Goal: Information Seeking & Learning: Find specific fact

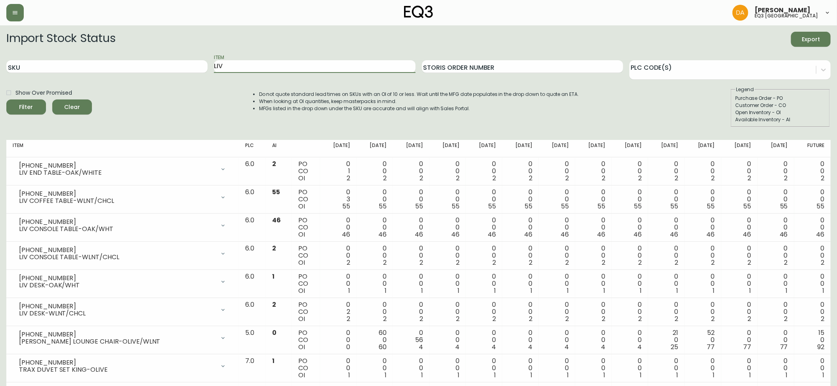
drag, startPoint x: 237, startPoint y: 66, endPoint x: 155, endPoint y: 80, distance: 82.8
click at [155, 80] on form "Import Stock Status Export SKU Item LIV Storis Order Number PLC Code(s) Show Ov…" at bounding box center [418, 79] width 825 height 95
type input "watch"
click at [6, 99] on button "Filter" at bounding box center [26, 106] width 40 height 15
drag, startPoint x: 299, startPoint y: 64, endPoint x: 69, endPoint y: 56, distance: 230.0
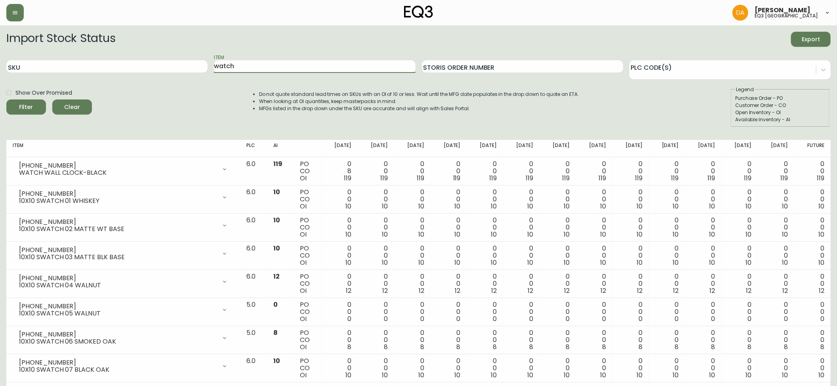
click at [70, 57] on div "SKU Item watch Storis Order Number PLC Code(s)" at bounding box center [418, 67] width 825 height 26
click at [6, 99] on button "Filter" at bounding box center [26, 106] width 40 height 15
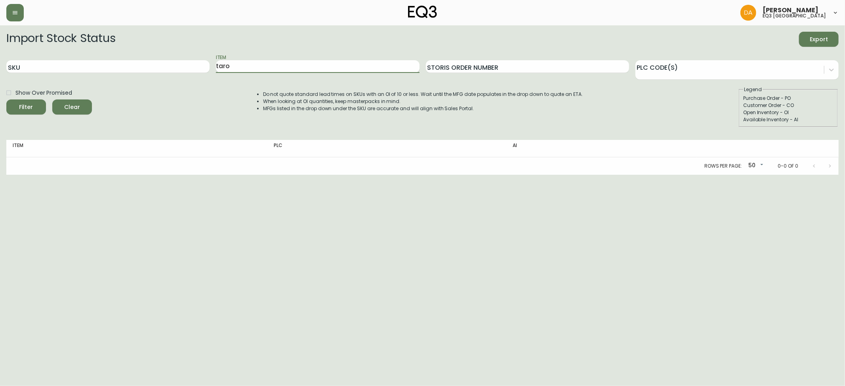
click at [239, 66] on input "taro" at bounding box center [317, 66] width 203 height 13
click at [6, 99] on button "Filter" at bounding box center [26, 106] width 40 height 15
click at [240, 66] on input "taro" at bounding box center [317, 66] width 203 height 13
type input "t"
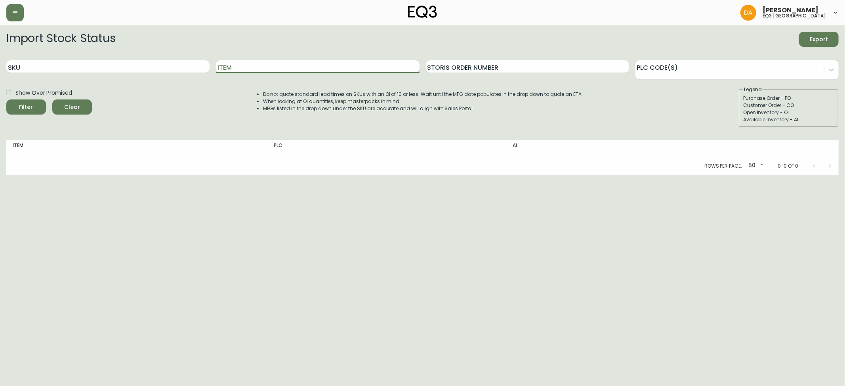
click at [281, 61] on input "Item" at bounding box center [317, 66] width 203 height 13
type input "dining"
click at [6, 99] on button "Filter" at bounding box center [26, 106] width 40 height 15
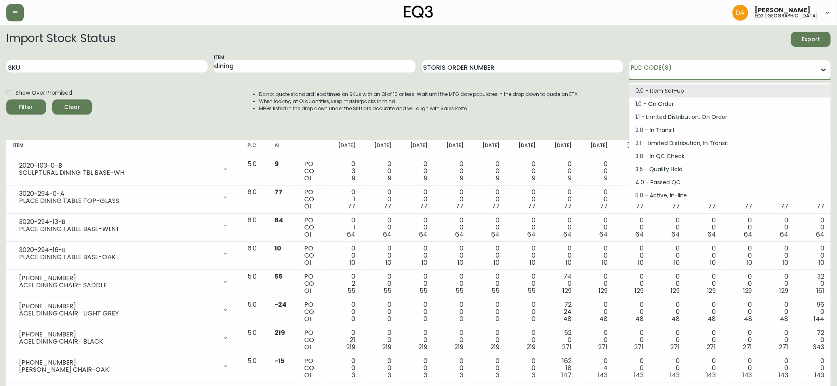
click at [825, 70] on icon at bounding box center [824, 70] width 8 height 8
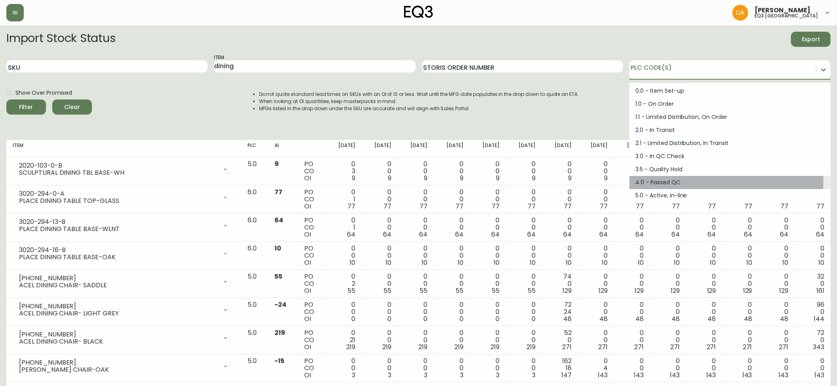
click at [724, 181] on div "4.0 - Passed QC" at bounding box center [730, 182] width 201 height 13
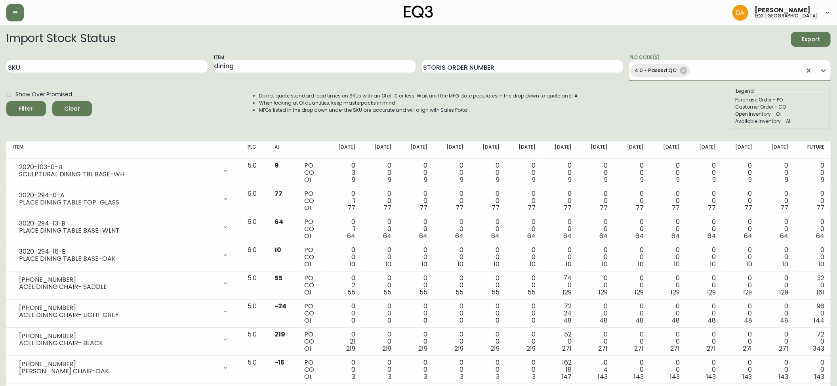
click at [6, 101] on button "Filter" at bounding box center [26, 108] width 40 height 15
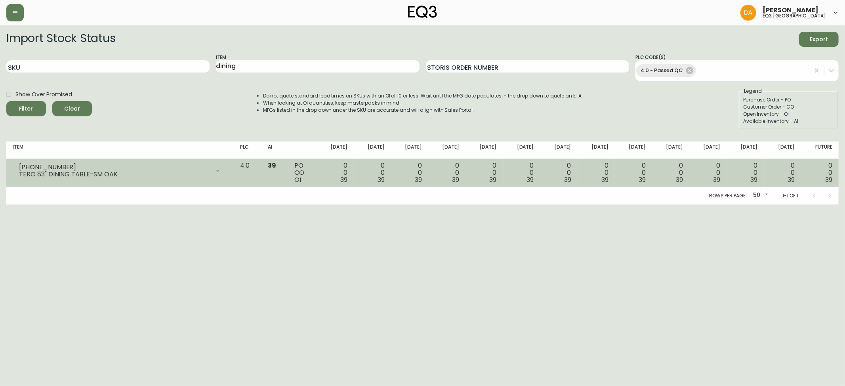
click at [53, 176] on div "TERO 83" DINING TABLE-SM OAK" at bounding box center [114, 174] width 191 height 7
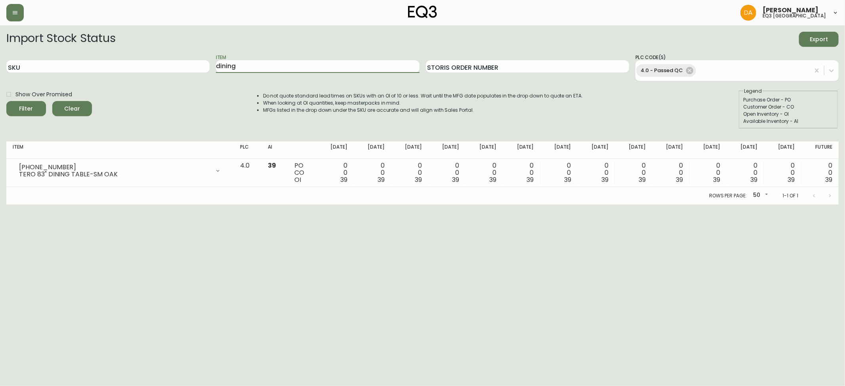
drag, startPoint x: 254, startPoint y: 67, endPoint x: 211, endPoint y: 62, distance: 43.5
click at [211, 62] on div "SKU Item dining Storis Order Number PLC Code(s) 4.0 - Passed QC" at bounding box center [422, 67] width 833 height 27
type input "tero"
click at [6, 101] on button "Filter" at bounding box center [26, 108] width 40 height 15
